Goal: Information Seeking & Learning: Learn about a topic

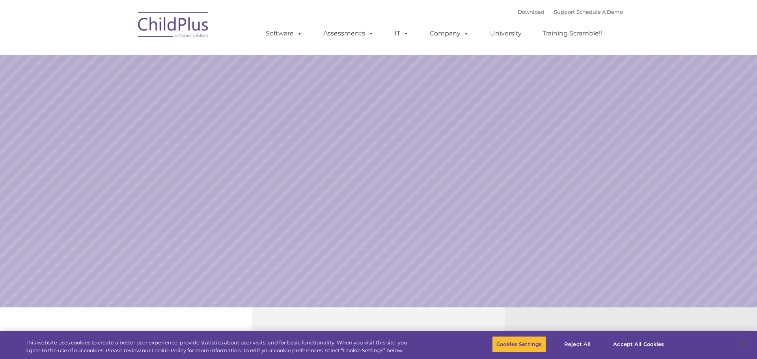
select select "MEDIUM"
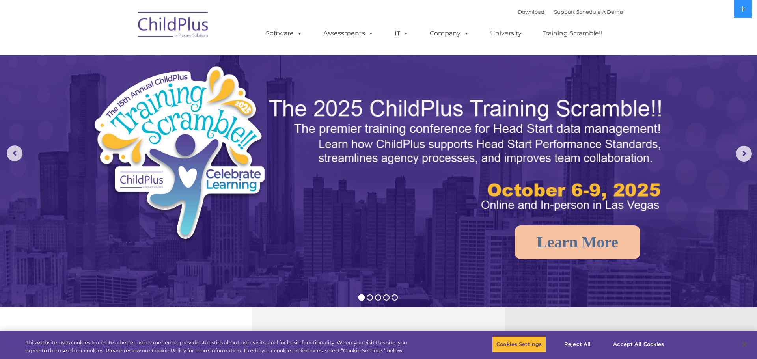
click at [193, 27] on img at bounding box center [173, 25] width 79 height 39
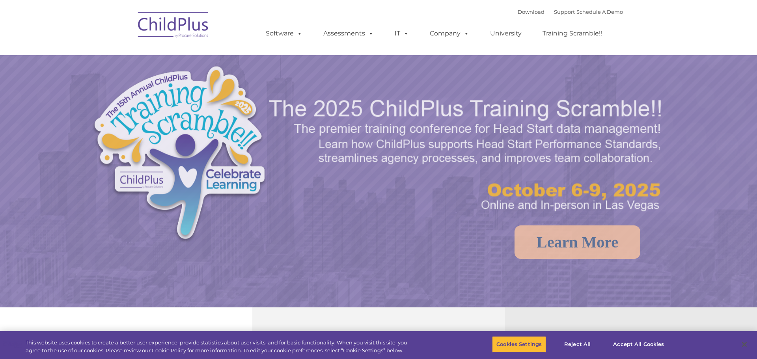
select select "MEDIUM"
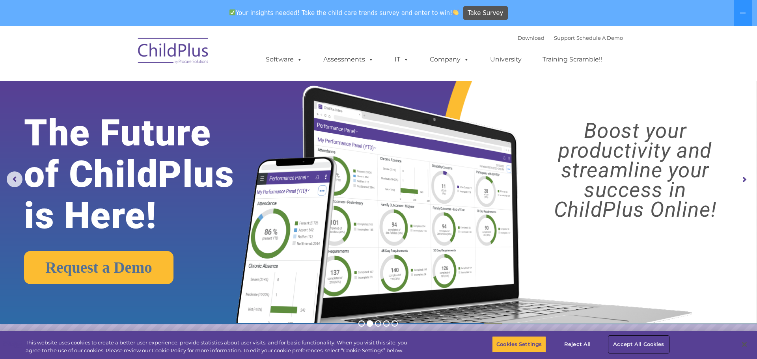
click at [635, 343] on button "Accept All Cookies" at bounding box center [639, 344] width 60 height 17
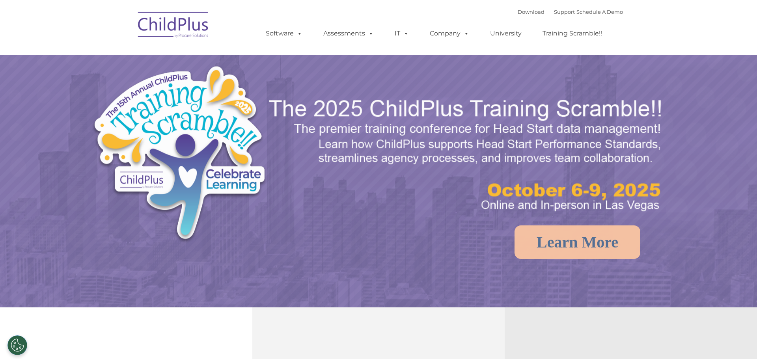
select select "MEDIUM"
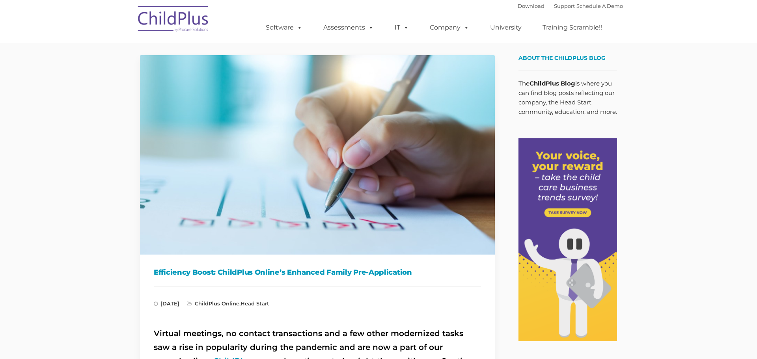
type input ""
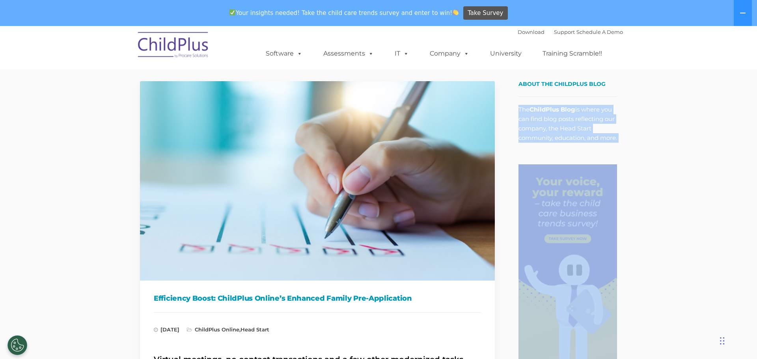
drag, startPoint x: 716, startPoint y: 164, endPoint x: 731, endPoint y: 88, distance: 77.9
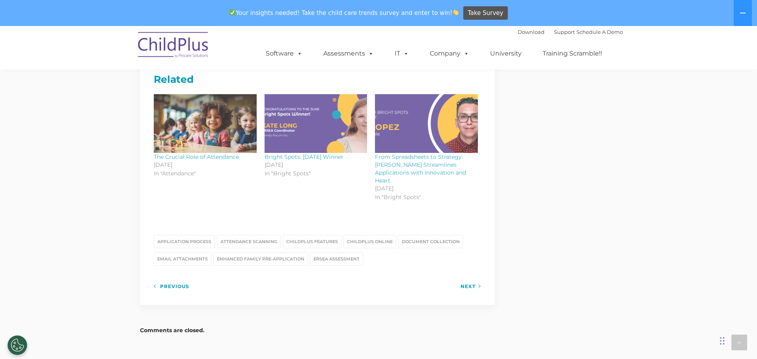
scroll to position [881, 0]
